Goal: Participate in discussion: Engage in conversation with other users on a specific topic

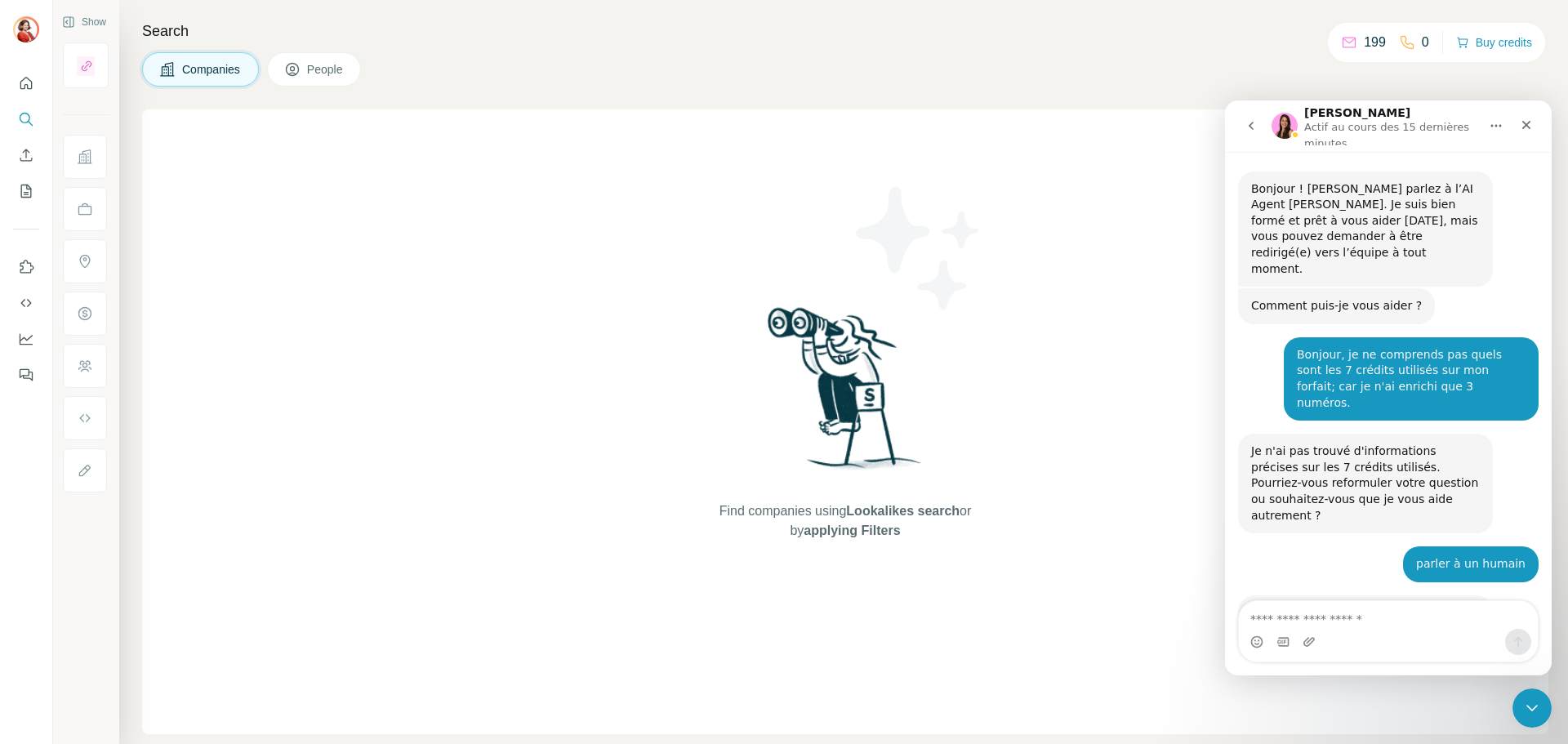
scroll to position [1719, 0]
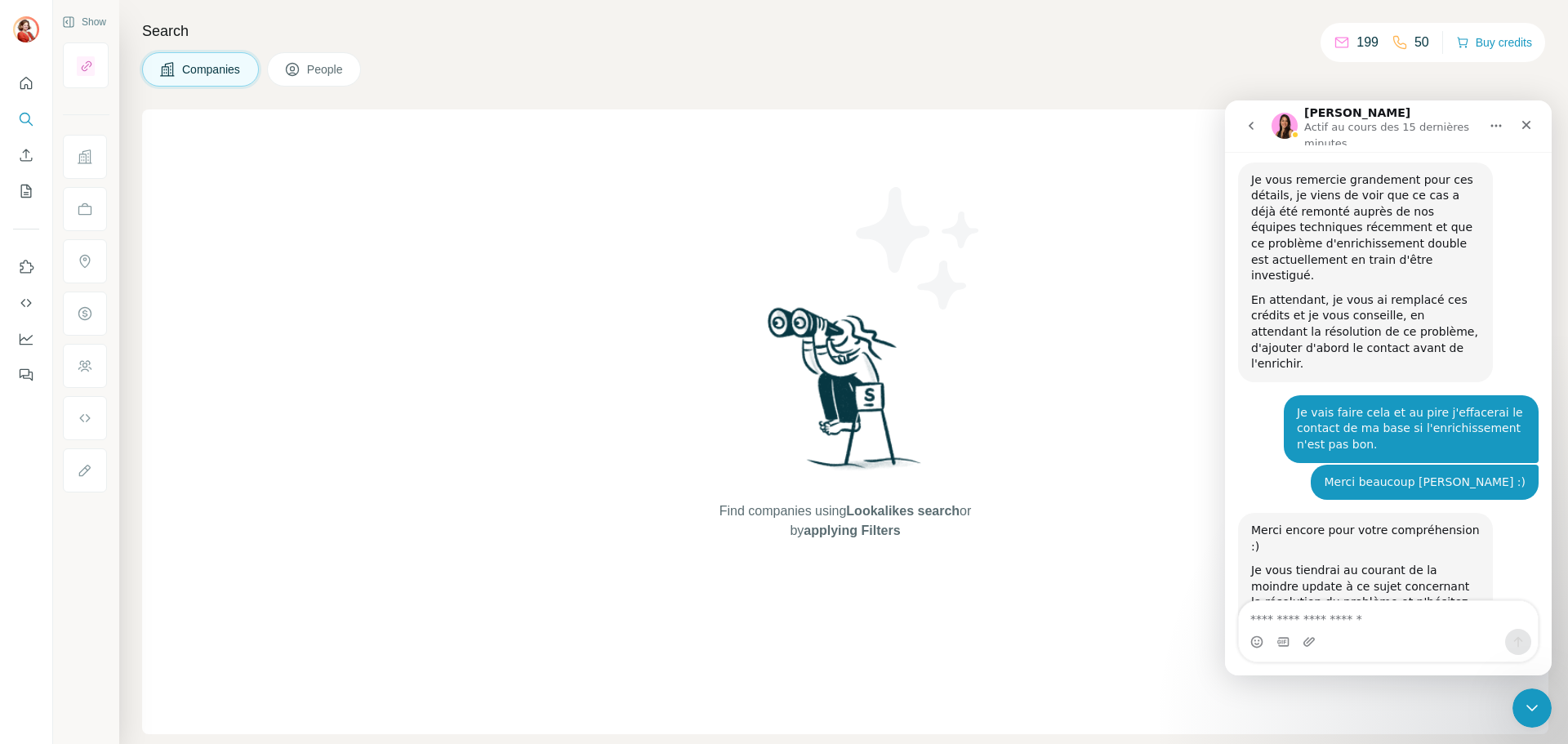
scroll to position [1719, 0]
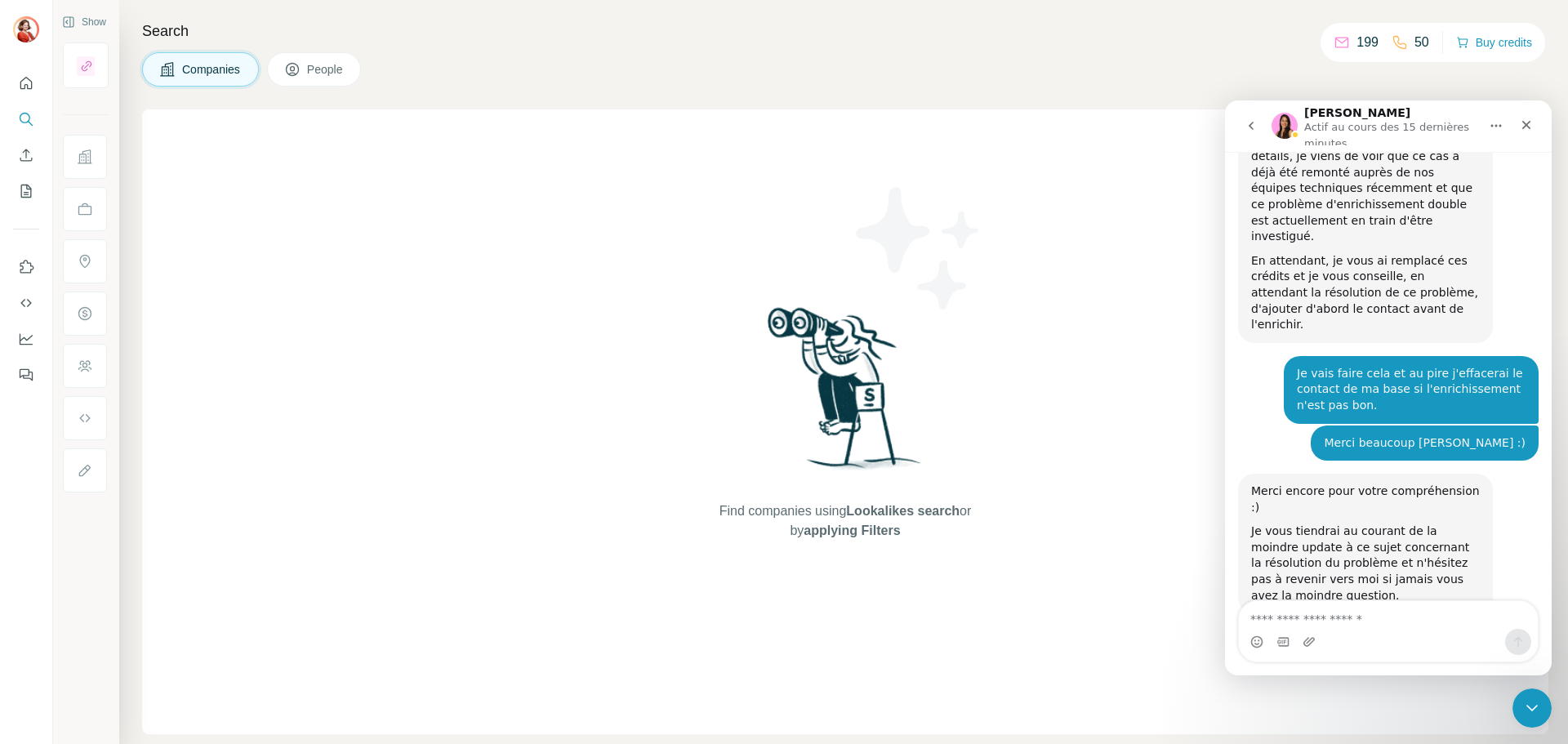
click at [1349, 622] on textarea "Envoyer un message..." at bounding box center [1388, 615] width 299 height 27
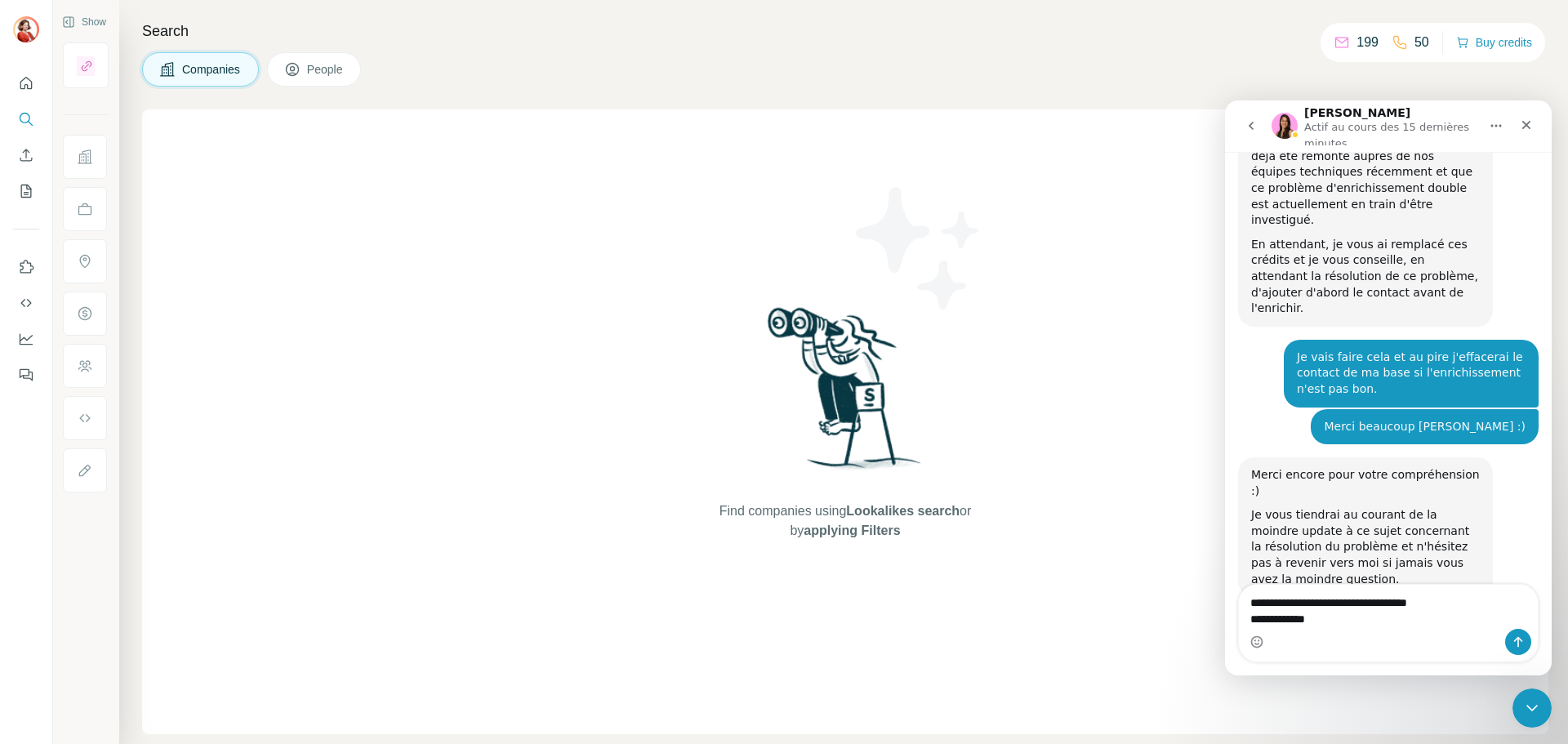
type textarea "**********"
